Goal: Information Seeking & Learning: Learn about a topic

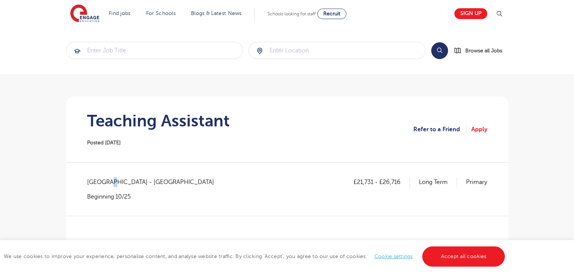
drag, startPoint x: 108, startPoint y: 177, endPoint x: 112, endPoint y: 178, distance: 4.5
click at [112, 178] on span "West Sussex - Arun" at bounding box center [154, 182] width 134 height 10
click at [87, 179] on span "West Sussex - Arun" at bounding box center [154, 182] width 134 height 10
drag, startPoint x: 87, startPoint y: 179, endPoint x: 115, endPoint y: 180, distance: 28.4
click at [115, 180] on span "West Sussex - Arun" at bounding box center [154, 182] width 134 height 10
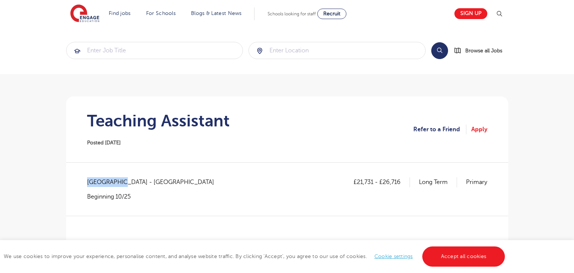
copy span "West Sussex"
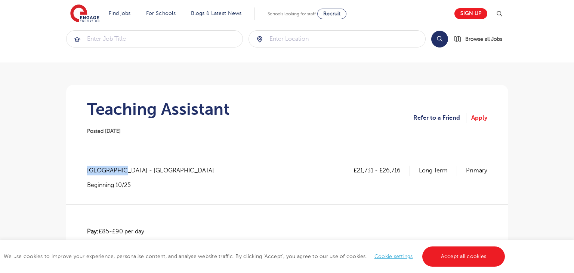
scroll to position [4, 0]
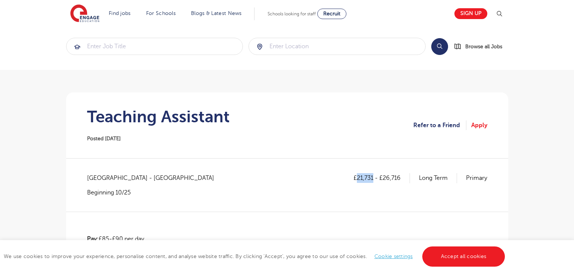
drag, startPoint x: 358, startPoint y: 177, endPoint x: 373, endPoint y: 177, distance: 15.3
click at [373, 177] on p "£21,731 - £26,716" at bounding box center [381, 178] width 56 height 10
copy p "21,731"
drag, startPoint x: 383, startPoint y: 178, endPoint x: 407, endPoint y: 176, distance: 24.4
click at [407, 176] on p "£21,731 - £26,716" at bounding box center [381, 178] width 56 height 10
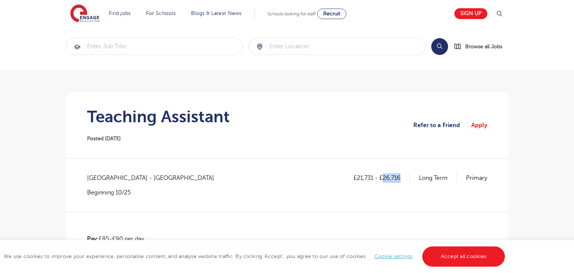
copy p "26,716"
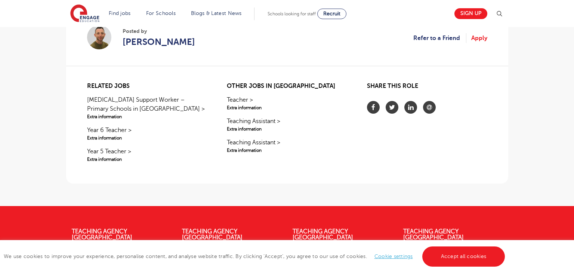
scroll to position [700, 0]
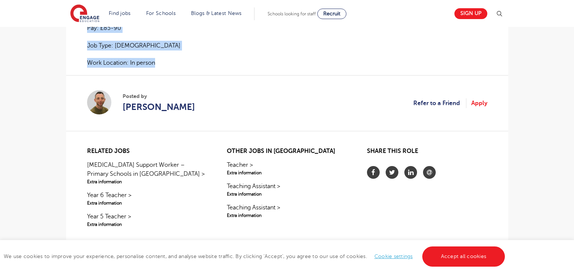
drag, startPoint x: 88, startPoint y: 149, endPoint x: 361, endPoint y: 54, distance: 289.1
copy div "Job description: Nursery Nurse Required for Nurseries based in Littlehampton. A…"
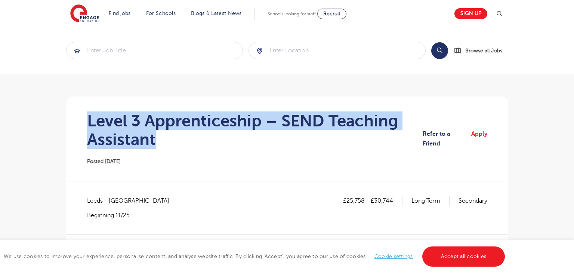
drag, startPoint x: 86, startPoint y: 120, endPoint x: 371, endPoint y: 143, distance: 286.8
click at [371, 143] on section "Level 3 Apprenticeship – SEND Teaching Assistant Posted 17/09/25 Refer to a Fri…" at bounding box center [287, 138] width 430 height 84
copy h1 "Level 3 Apprenticeship – SEND Teaching Assistant"
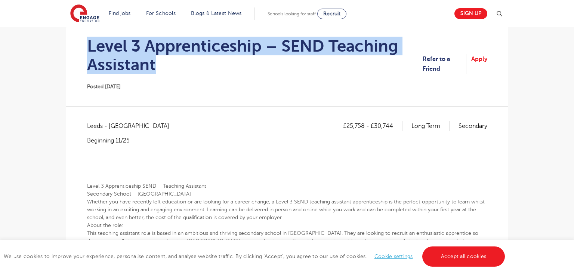
scroll to position [75, 0]
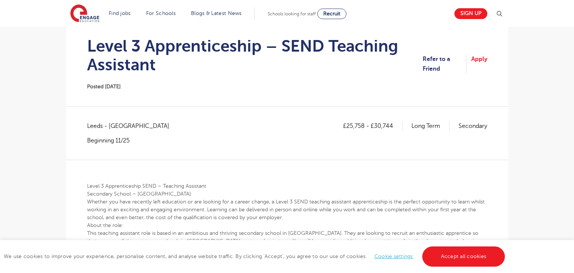
click at [90, 126] on span "Leeds - Leeds" at bounding box center [132, 126] width 90 height 10
copy span "Leeds"
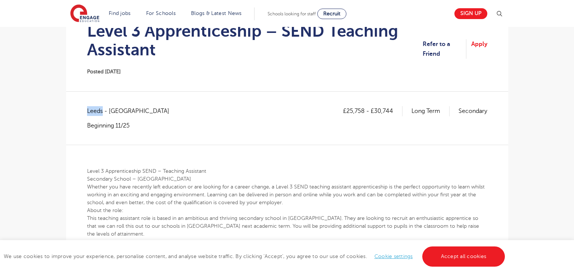
scroll to position [86, 0]
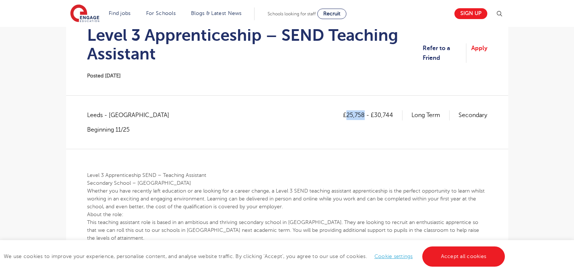
drag, startPoint x: 347, startPoint y: 117, endPoint x: 363, endPoint y: 116, distance: 16.1
click at [363, 116] on p "£25,758 - £30,744" at bounding box center [372, 115] width 59 height 10
copy p "25,758"
drag, startPoint x: 374, startPoint y: 114, endPoint x: 395, endPoint y: 115, distance: 20.9
click at [395, 115] on p "£25,758 - £30,744" at bounding box center [372, 115] width 59 height 10
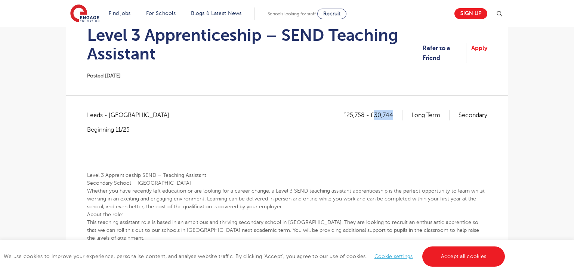
copy p "30,744"
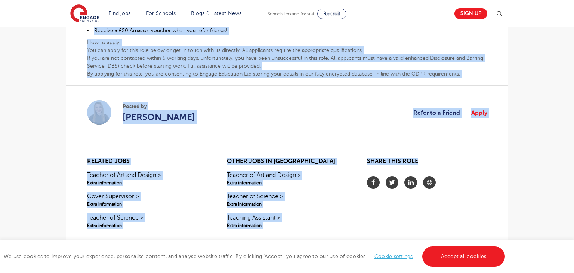
scroll to position [523, 0]
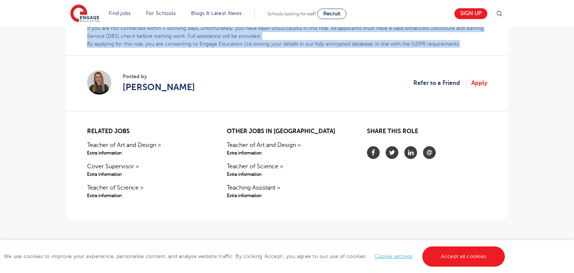
drag, startPoint x: 86, startPoint y: 174, endPoint x: 465, endPoint y: 34, distance: 403.9
copy div "Level 3 Apprenticeship SEND – Teaching Assistant Secondary School – Leeds Wheth…"
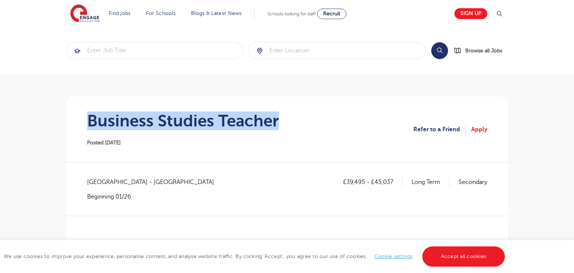
click at [296, 123] on section "Business Studies Teacher Posted 17/09/25 Refer to a Friend Apply" at bounding box center [287, 129] width 430 height 66
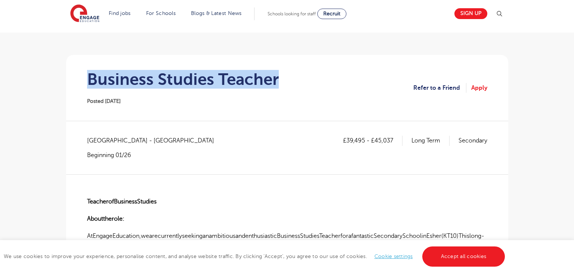
scroll to position [42, 0]
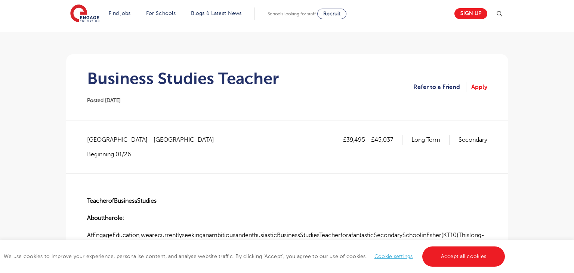
copy span "Surrey"
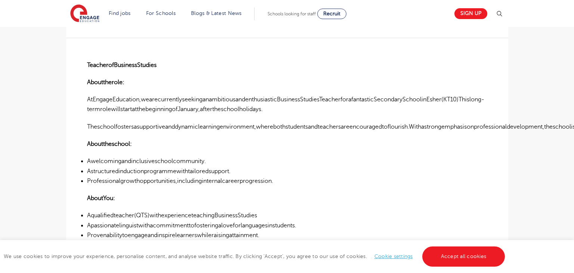
scroll to position [103, 0]
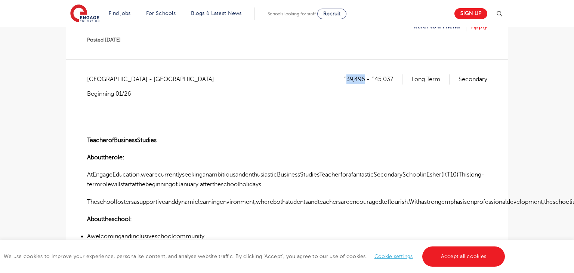
drag, startPoint x: 347, startPoint y: 78, endPoint x: 363, endPoint y: 76, distance: 16.6
click at [363, 76] on p "£39,495 - £45,037" at bounding box center [372, 79] width 59 height 10
copy p "39,495"
click at [381, 95] on div "£39,495 - £45,037 Long Term Secondary" at bounding box center [415, 85] width 144 height 23
drag, startPoint x: 374, startPoint y: 77, endPoint x: 394, endPoint y: 78, distance: 19.8
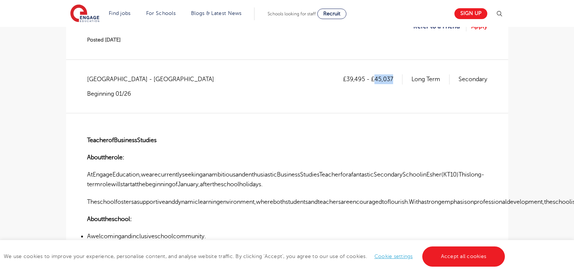
click at [394, 78] on p "£39,495 - £45,037" at bounding box center [372, 79] width 59 height 10
copy p "45,037"
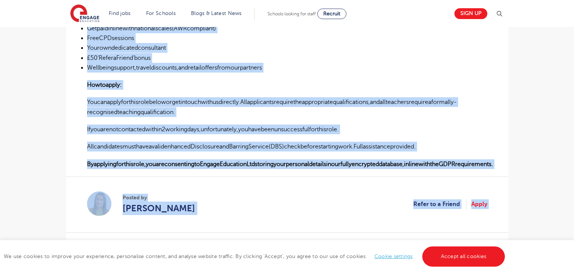
scroll to position [494, 0]
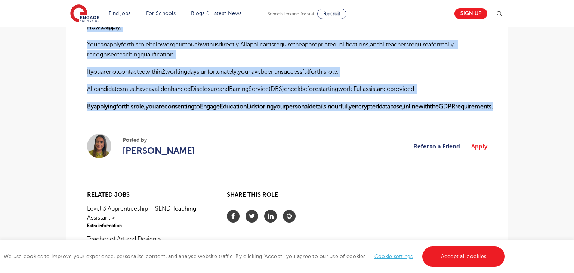
drag, startPoint x: 87, startPoint y: 138, endPoint x: 509, endPoint y: 111, distance: 423.0
copy div "TeacherofBusinessStudies Abouttherole: AtEngageEducation,wearecurrentlyseekinga…"
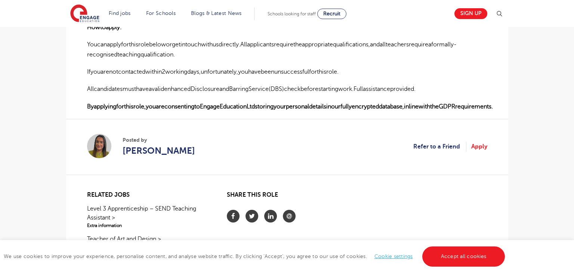
click at [178, 160] on section "Posted by Ella Eagleton Refer to a Friend Apply" at bounding box center [287, 147] width 400 height 56
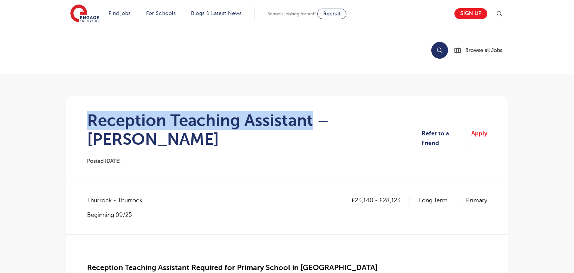
drag, startPoint x: 90, startPoint y: 121, endPoint x: 313, endPoint y: 117, distance: 223.4
click at [313, 117] on h1 "Reception Teaching Assistant – [PERSON_NAME]" at bounding box center [254, 129] width 335 height 37
copy h1 "Reception Teaching Assistant"
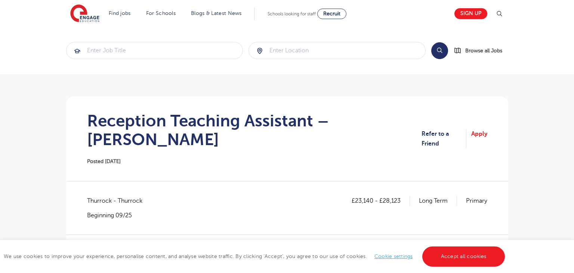
click at [117, 196] on span "Thurrock - Thurrock" at bounding box center [118, 201] width 63 height 10
click at [104, 196] on span "Thurrock - Thurrock" at bounding box center [118, 201] width 63 height 10
click at [103, 196] on span "Thurrock - Thurrock" at bounding box center [118, 201] width 63 height 10
copy span "Thurrock"
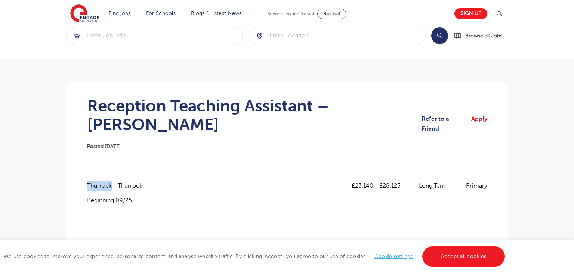
scroll to position [15, 0]
drag, startPoint x: 355, startPoint y: 166, endPoint x: 371, endPoint y: 167, distance: 16.5
click at [371, 181] on p "£23,140 - £28,123" at bounding box center [381, 186] width 58 height 10
copy p "23,140"
drag, startPoint x: 384, startPoint y: 167, endPoint x: 403, endPoint y: 173, distance: 19.4
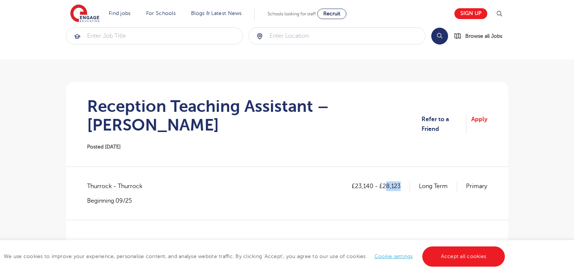
click at [403, 181] on div "£23,140 - £28,123 Long Term Primary" at bounding box center [420, 192] width 136 height 23
click at [394, 181] on div "£23,140 - £28,123 Long Term Primary" at bounding box center [420, 192] width 136 height 23
drag, startPoint x: 382, startPoint y: 165, endPoint x: 400, endPoint y: 165, distance: 18.3
click at [400, 181] on p "£23,140 - £28,123" at bounding box center [381, 186] width 58 height 10
copy p "28,123"
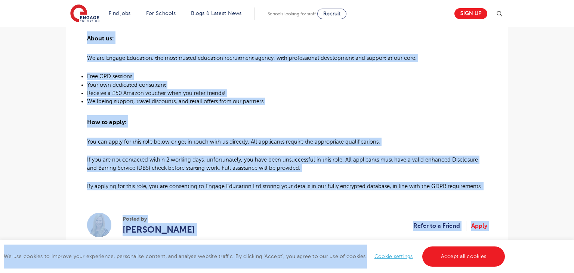
scroll to position [539, 0]
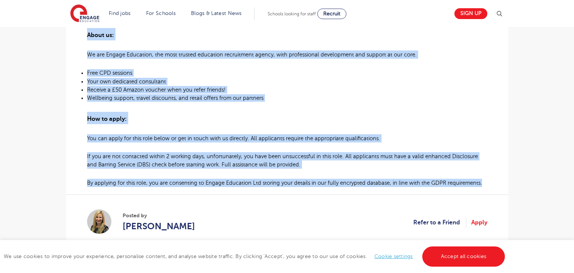
drag, startPoint x: 87, startPoint y: 130, endPoint x: 491, endPoint y: 169, distance: 406.1
copy div "Loremipsu Dolorsit Ametconse Adipisci eli Seddoei Tempor in Utlabore Etdol mag …"
